Goal: Information Seeking & Learning: Stay updated

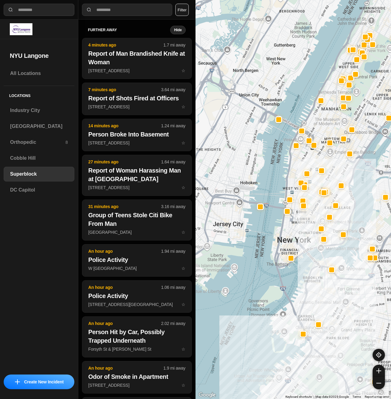
select select "*"
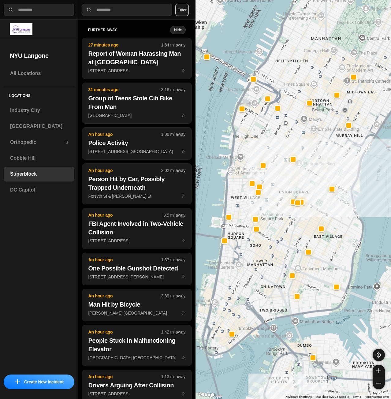
drag, startPoint x: 386, startPoint y: 241, endPoint x: 351, endPoint y: 270, distance: 45.7
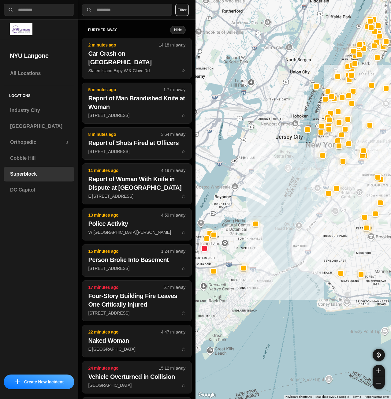
drag, startPoint x: 318, startPoint y: 353, endPoint x: 321, endPoint y: 227, distance: 126.5
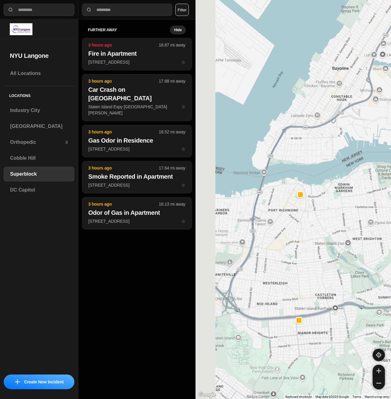
drag, startPoint x: 308, startPoint y: 246, endPoint x: 390, endPoint y: 237, distance: 82.8
click at [390, 237] on div at bounding box center [294, 199] width 196 height 399
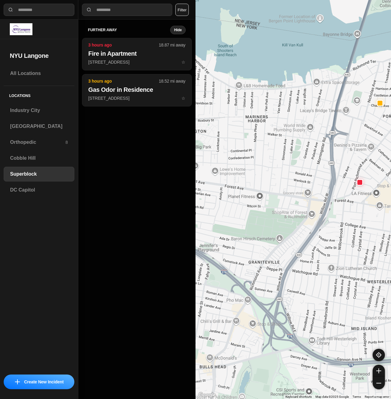
drag, startPoint x: 360, startPoint y: 221, endPoint x: 336, endPoint y: 242, distance: 32.2
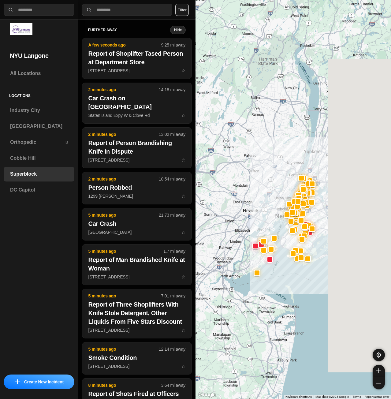
drag, startPoint x: 343, startPoint y: 275, endPoint x: 283, endPoint y: 269, distance: 60.3
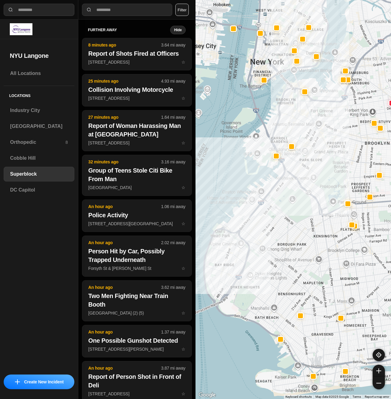
drag, startPoint x: 260, startPoint y: 184, endPoint x: 279, endPoint y: 204, distance: 27.3
click at [279, 204] on div at bounding box center [294, 199] width 196 height 399
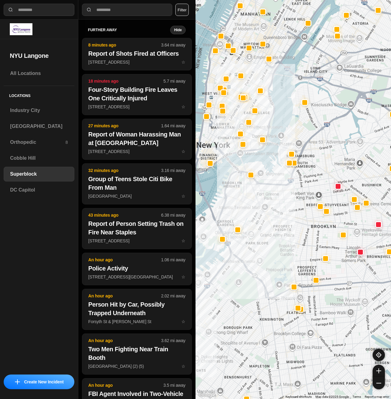
drag, startPoint x: 284, startPoint y: 104, endPoint x: 308, endPoint y: 132, distance: 37.0
click at [308, 132] on div at bounding box center [294, 199] width 196 height 399
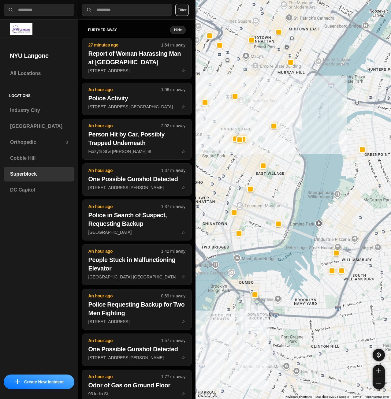
drag, startPoint x: 271, startPoint y: 130, endPoint x: 311, endPoint y: 141, distance: 41.3
click at [311, 141] on div at bounding box center [294, 199] width 196 height 399
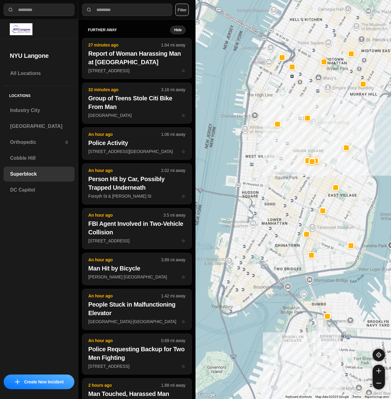
drag, startPoint x: 352, startPoint y: 139, endPoint x: 326, endPoint y: 147, distance: 27.8
click at [326, 147] on div at bounding box center [294, 199] width 196 height 399
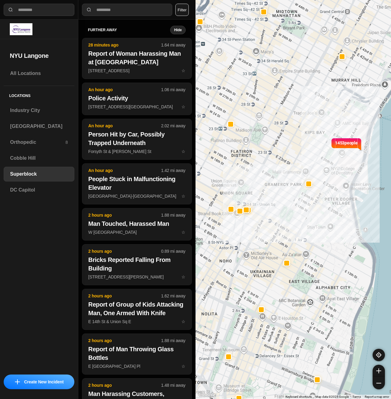
click at [374, 160] on div "1453 people" at bounding box center [294, 199] width 196 height 399
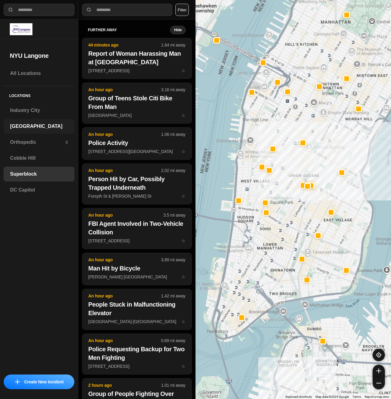
click at [39, 130] on div "[GEOGRAPHIC_DATA]" at bounding box center [39, 126] width 71 height 15
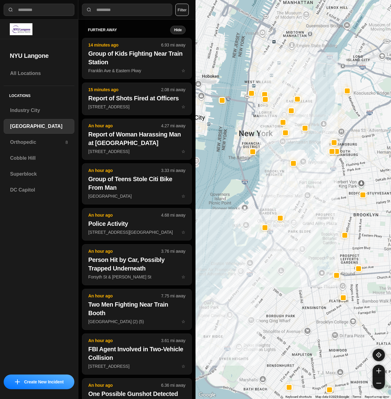
drag, startPoint x: 286, startPoint y: 103, endPoint x: 253, endPoint y: 192, distance: 94.9
click at [253, 192] on div at bounding box center [294, 199] width 196 height 399
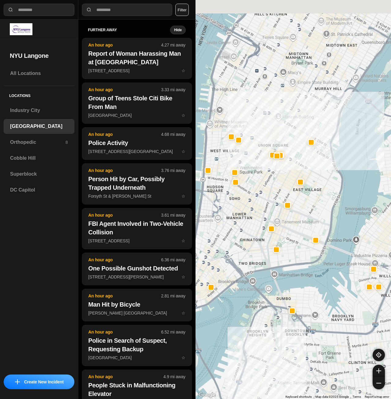
drag, startPoint x: 308, startPoint y: 93, endPoint x: 298, endPoint y: 223, distance: 130.2
click at [298, 223] on div "421 people" at bounding box center [294, 199] width 196 height 399
